Goal: Information Seeking & Learning: Learn about a topic

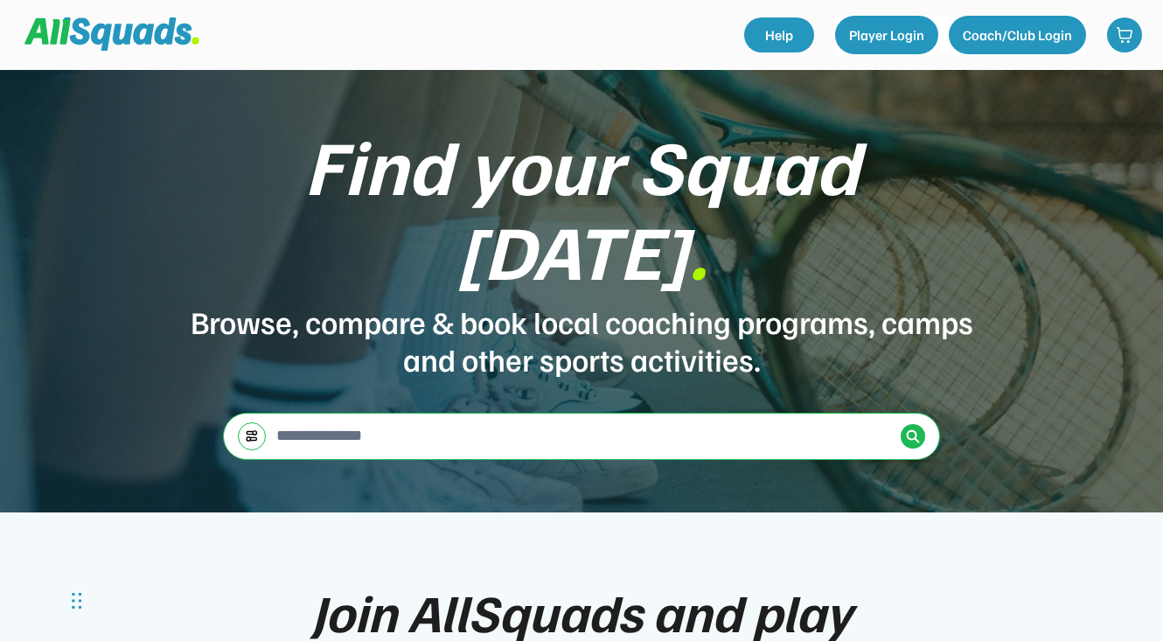
click at [662, 418] on input "input" at bounding box center [583, 435] width 621 height 35
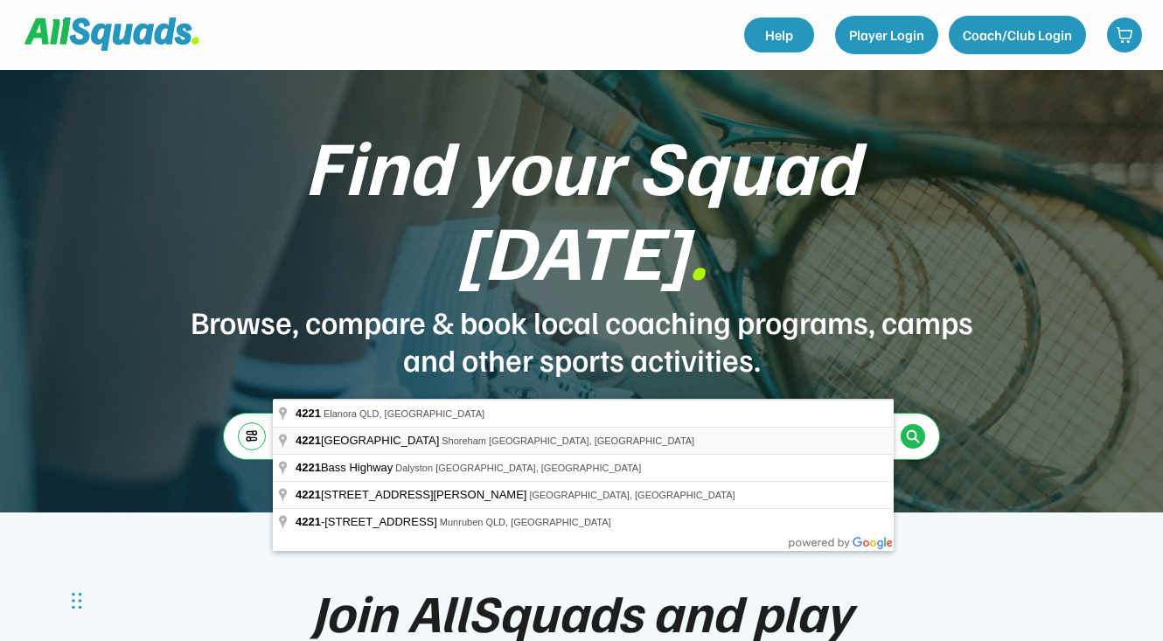
type input "*"
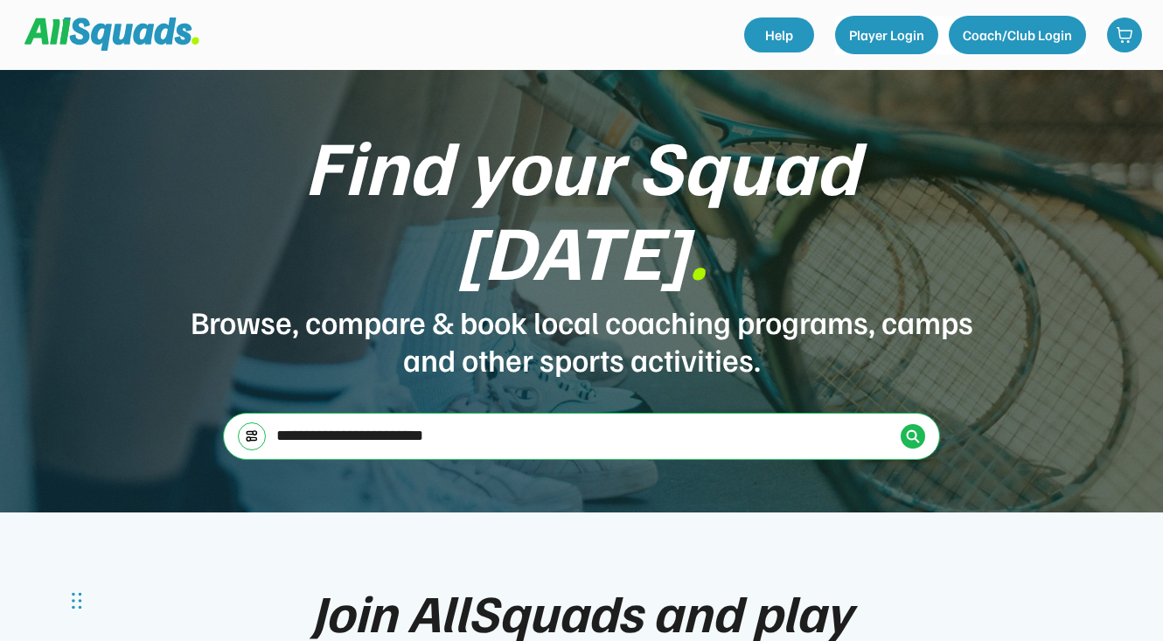
click at [336, 418] on input "input" at bounding box center [583, 435] width 621 height 35
type input "**********"
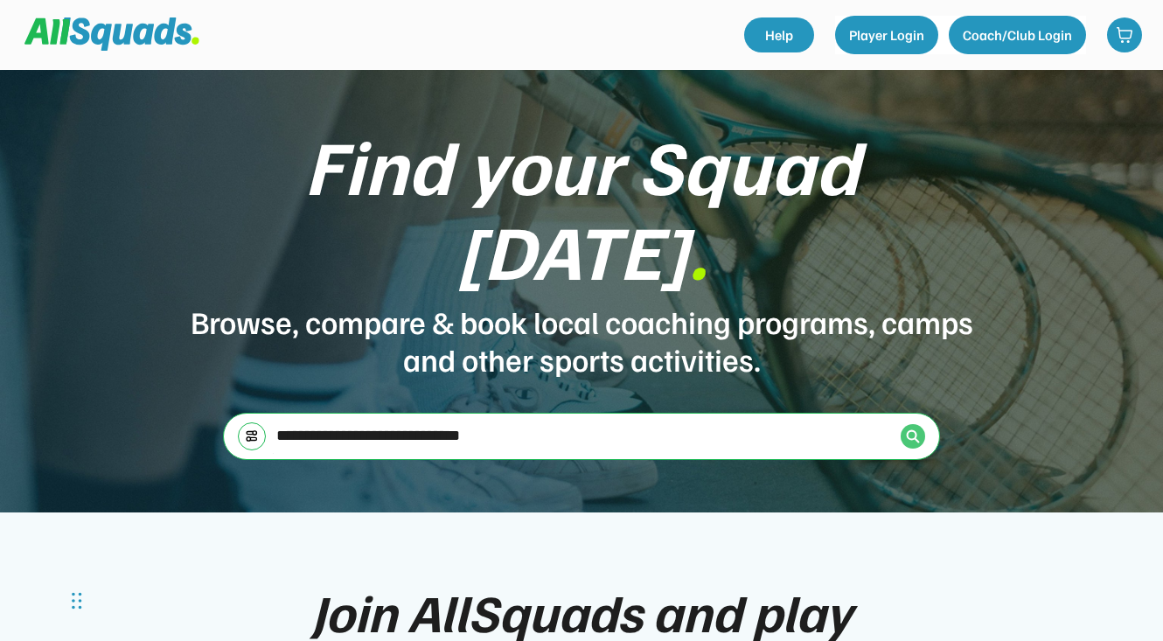
click at [908, 429] on img at bounding box center [913, 436] width 14 height 14
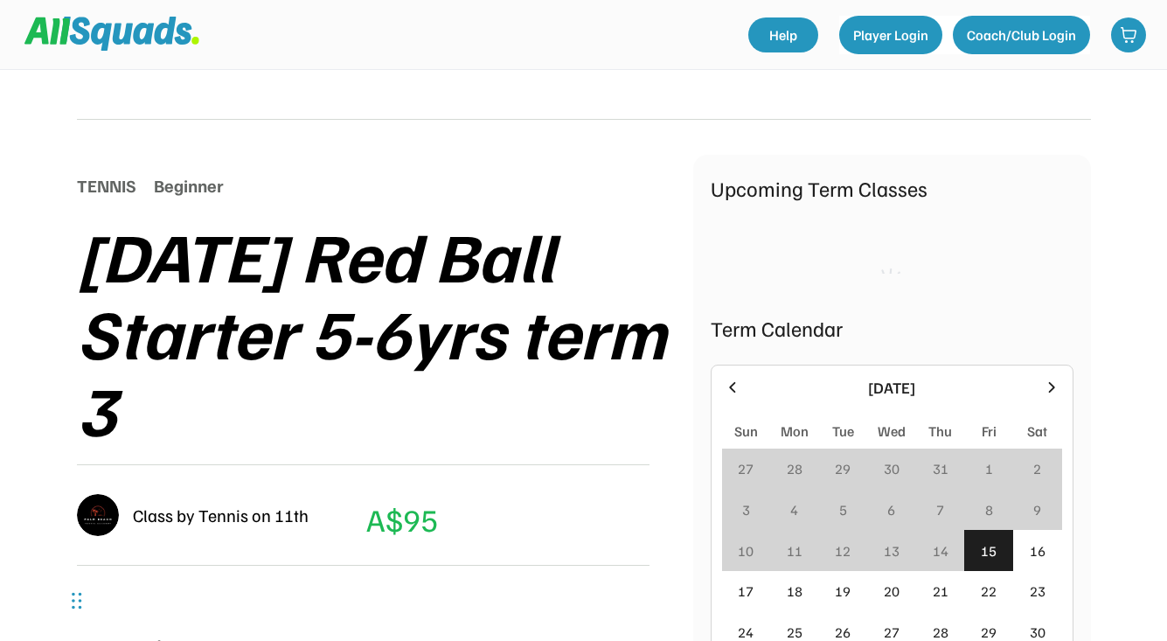
scroll to position [125, 0]
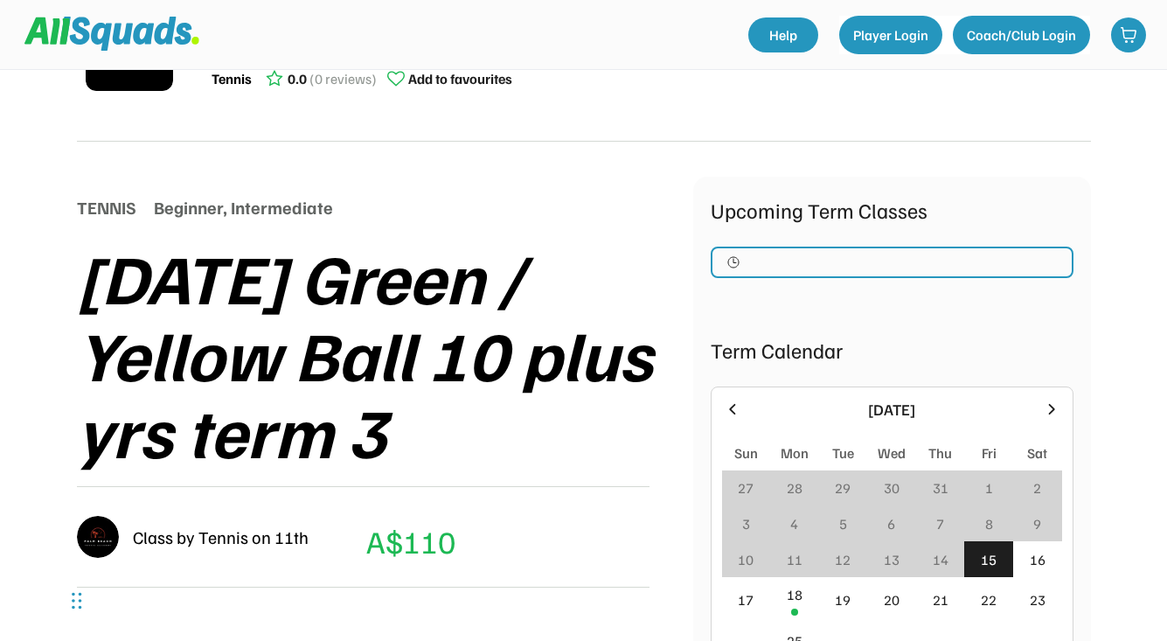
scroll to position [126, 0]
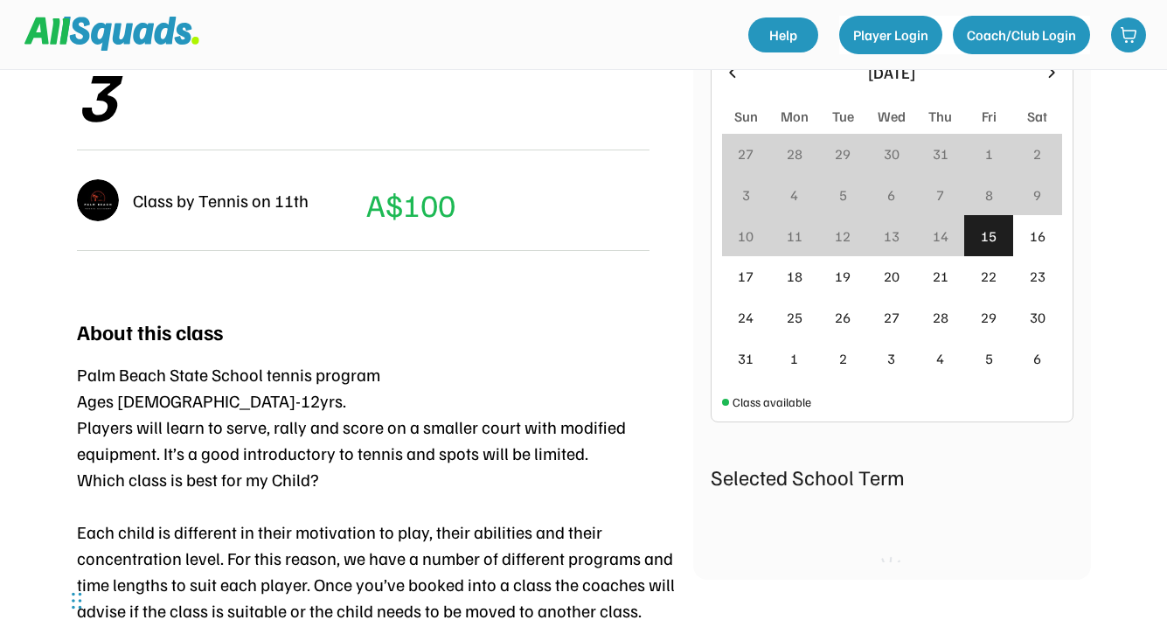
scroll to position [437, 0]
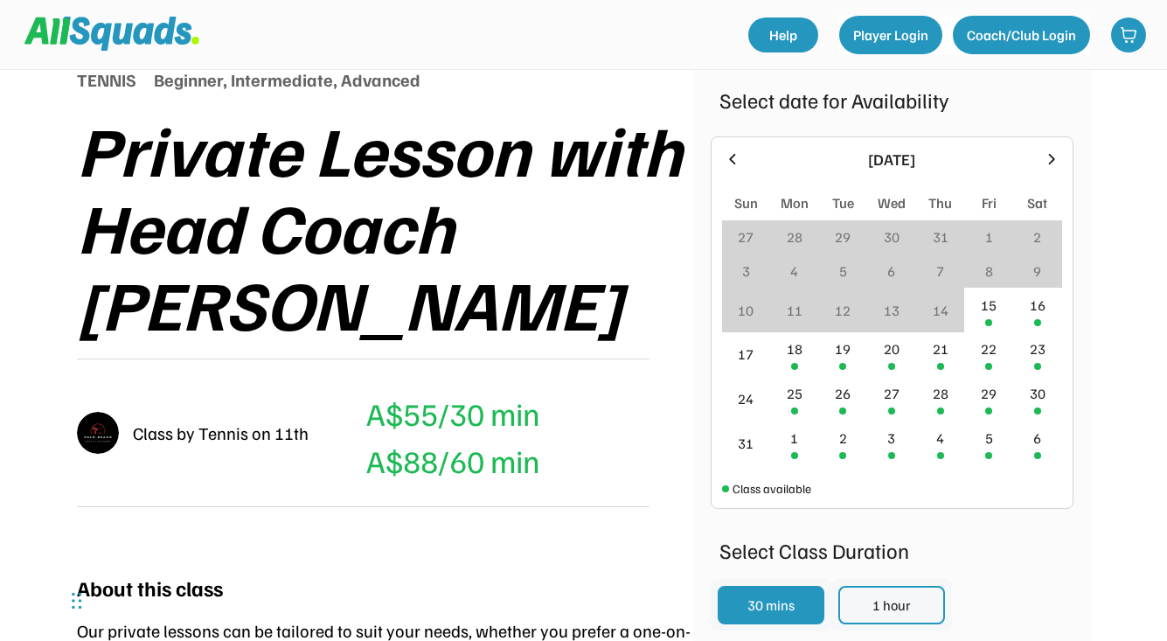
scroll to position [227, 0]
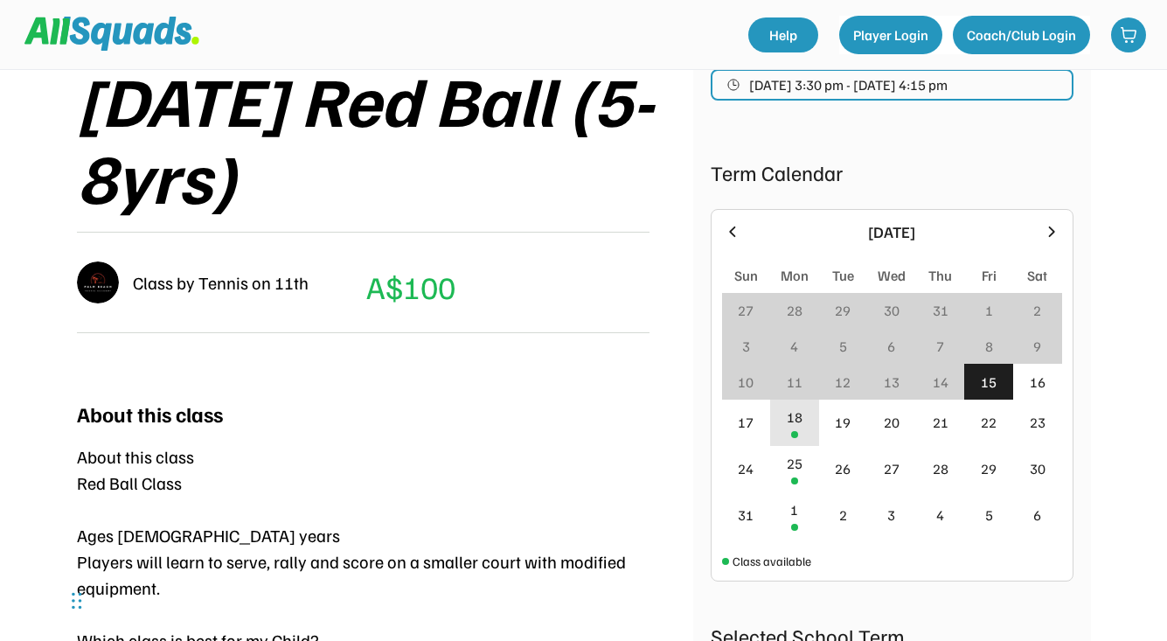
scroll to position [281, 0]
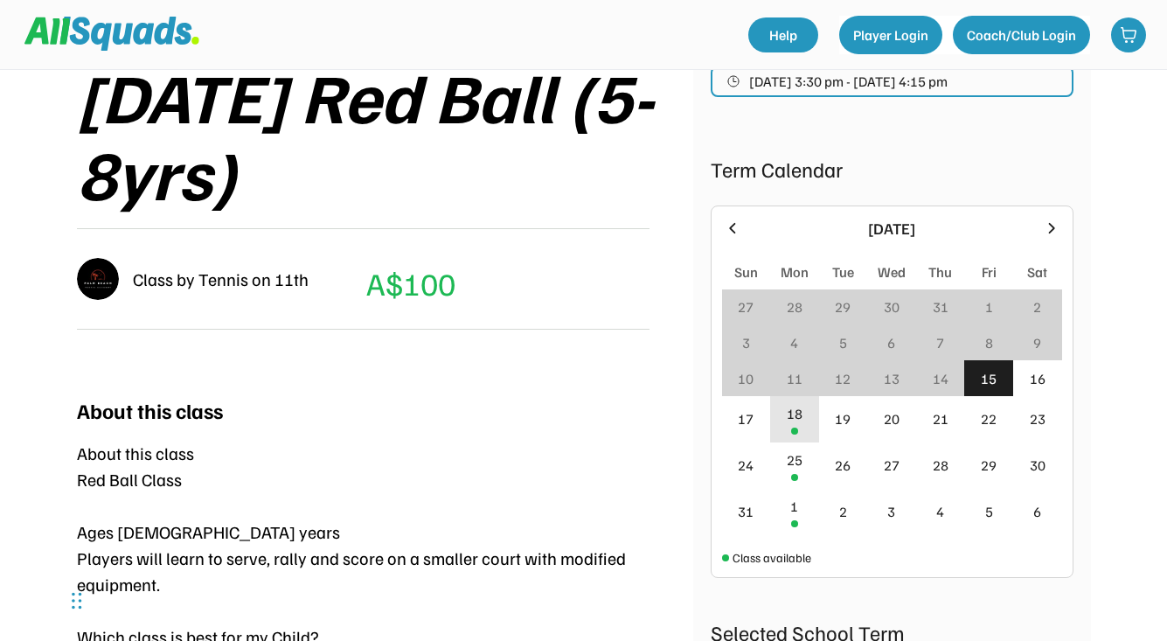
click at [802, 423] on div "18" at bounding box center [795, 413] width 16 height 21
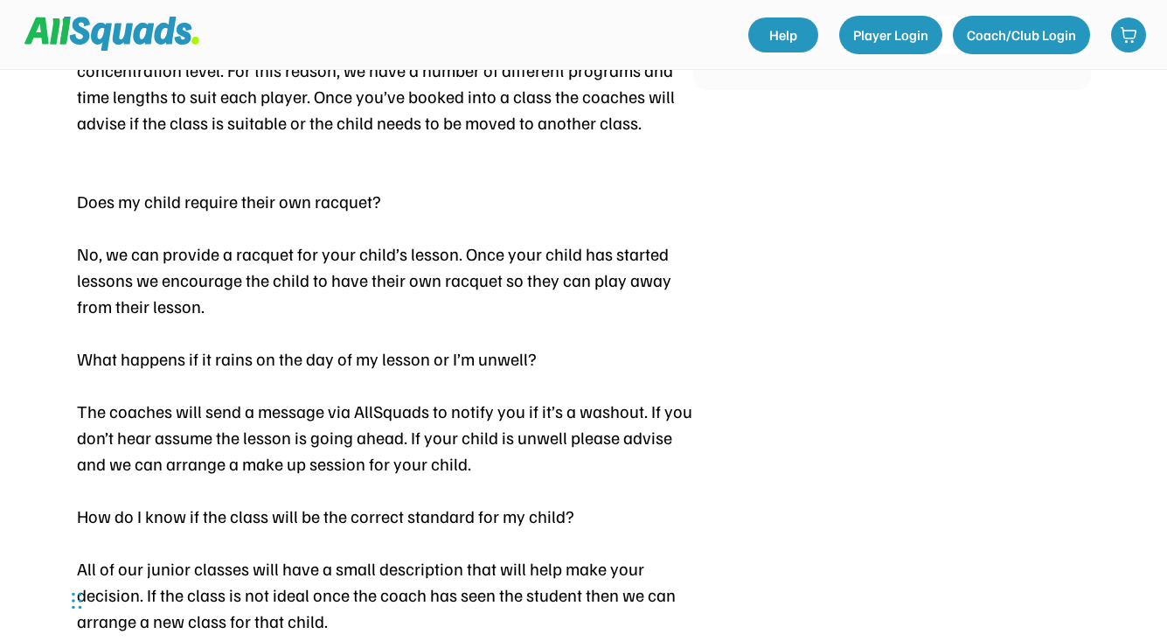
scroll to position [0, 0]
